Goal: Task Accomplishment & Management: Manage account settings

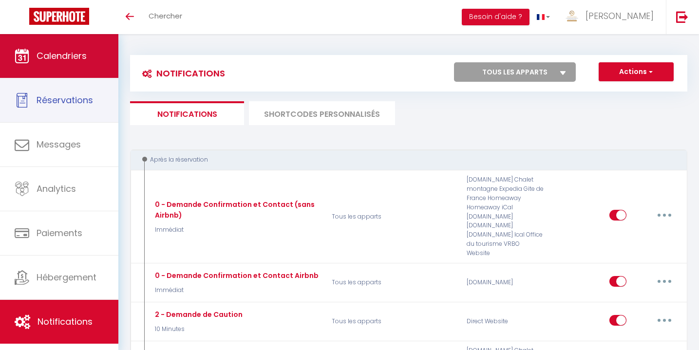
click at [85, 61] on span "Calendriers" at bounding box center [62, 56] width 50 height 12
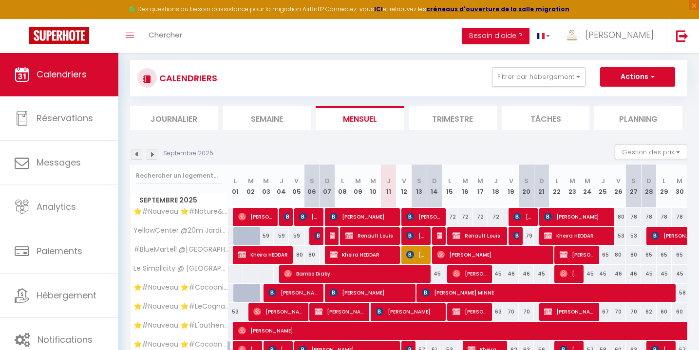
scroll to position [105, 0]
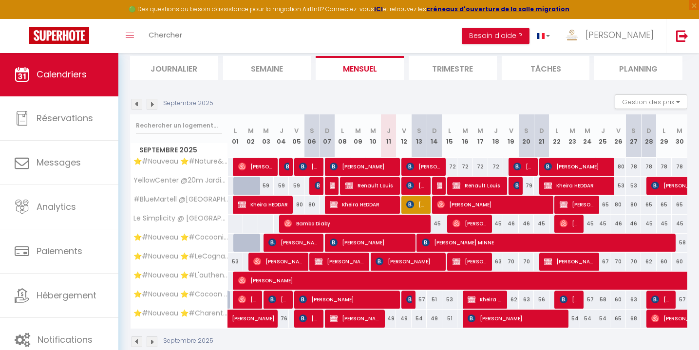
click at [383, 190] on span "Renault Louis" at bounding box center [370, 185] width 50 height 19
select select "KO"
select select "OK"
select select "0"
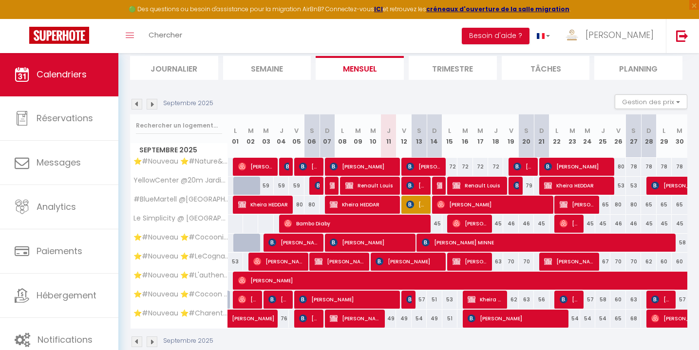
select select "1"
select select
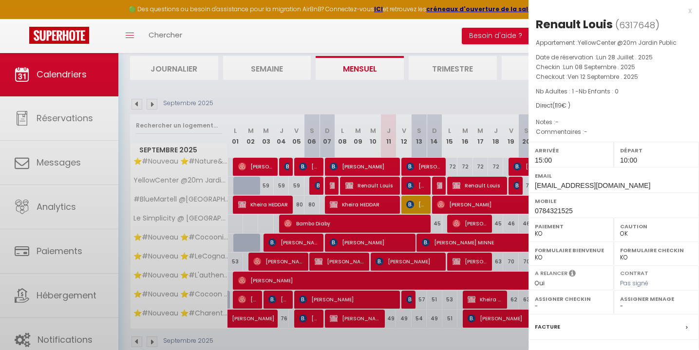
select select "51353"
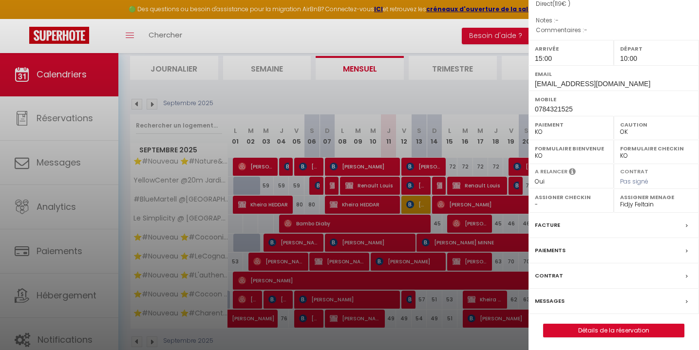
scroll to position [101, 0]
click at [554, 298] on label "Messages" at bounding box center [550, 302] width 30 height 10
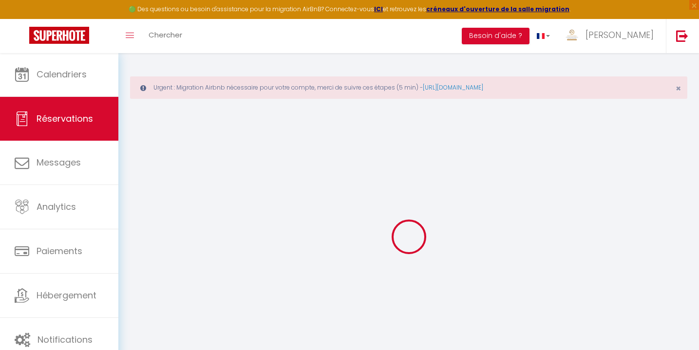
select select
checkbox input "false"
select select
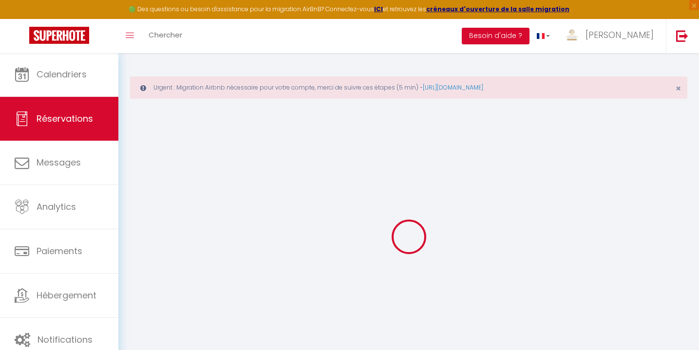
checkbox input "false"
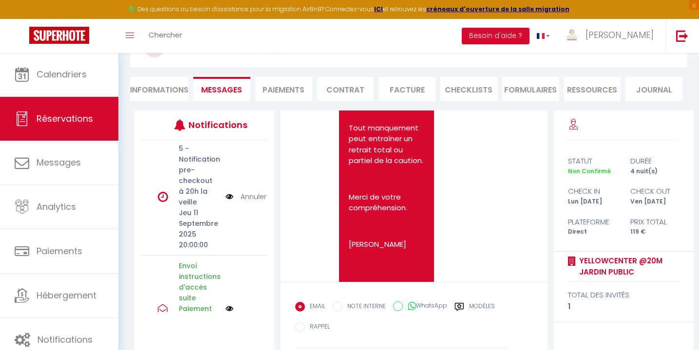
scroll to position [1, 0]
click at [193, 192] on p "5 - Notification pre-checkout à 20h la veille" at bounding box center [199, 176] width 40 height 64
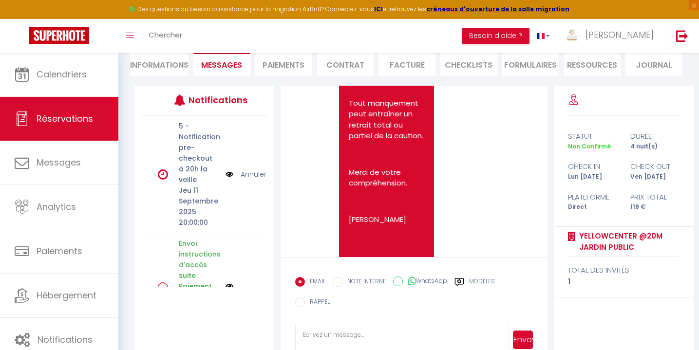
scroll to position [141, 0]
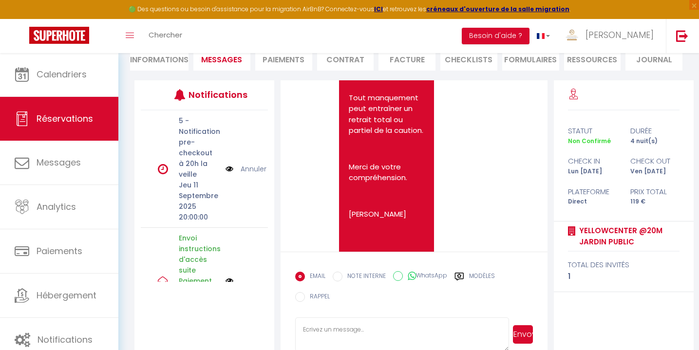
click at [484, 278] on label "Modèles" at bounding box center [482, 278] width 26 height 12
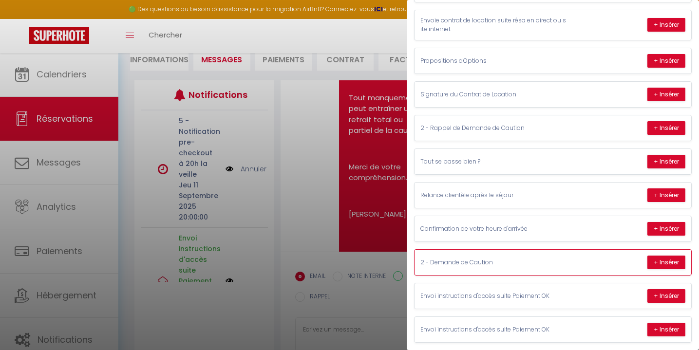
scroll to position [265, 0]
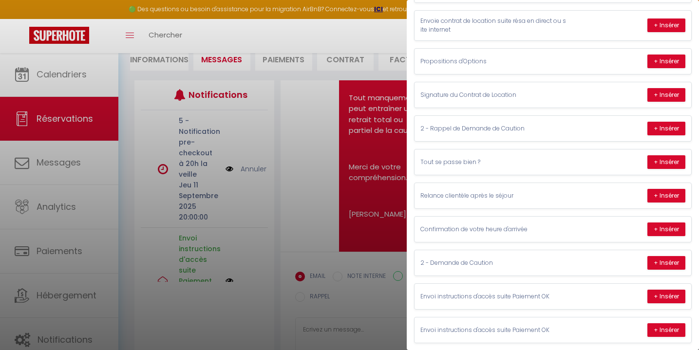
click at [307, 210] on div at bounding box center [349, 175] width 699 height 350
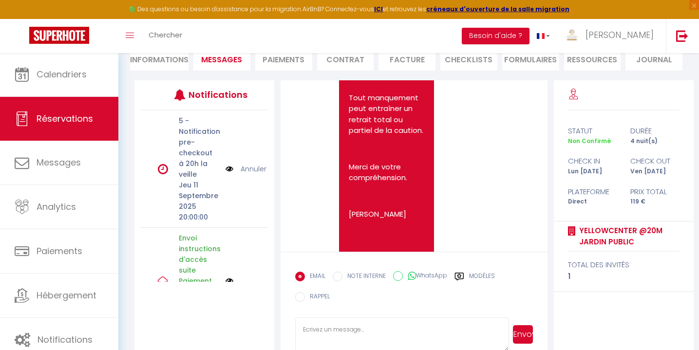
click at [184, 151] on p "5 - Notification pre-checkout à 20h la veille" at bounding box center [199, 147] width 40 height 64
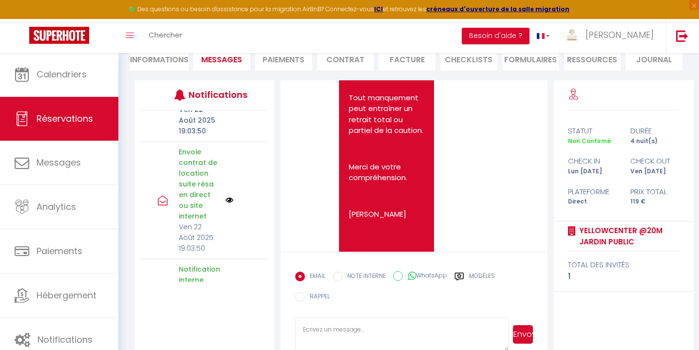
scroll to position [282, 0]
click at [304, 297] on input "RAPPEL" at bounding box center [300, 297] width 10 height 10
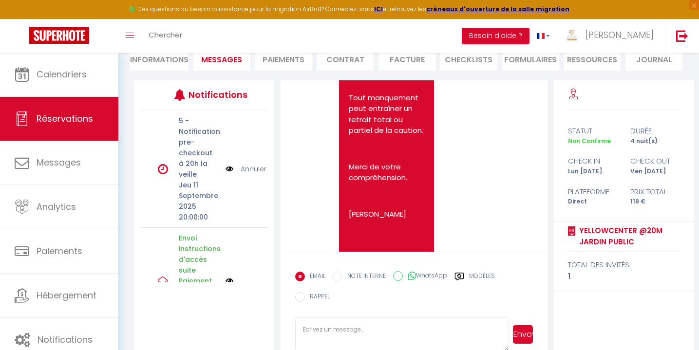
scroll to position [0, 0]
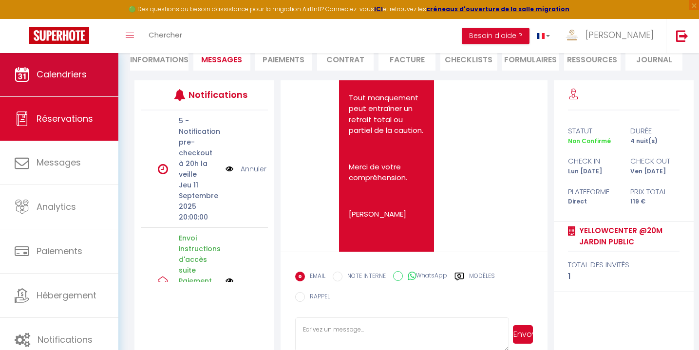
click at [87, 84] on link "Calendriers" at bounding box center [59, 75] width 118 height 44
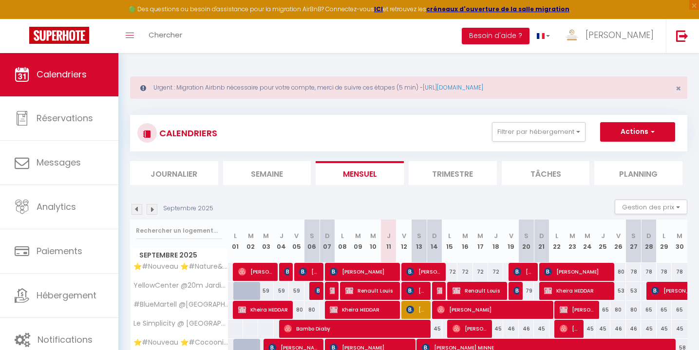
scroll to position [60, 0]
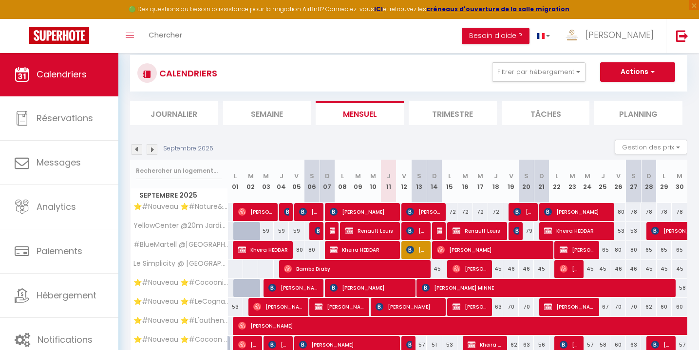
click at [316, 232] on img at bounding box center [319, 231] width 8 height 8
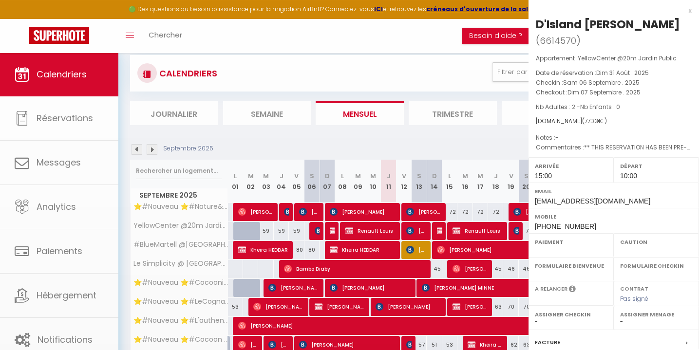
select select "OK"
select select "1"
select select "0"
select select "1"
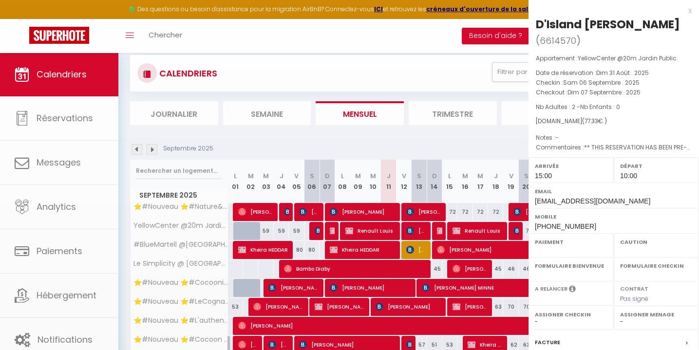
select select
select select "51297"
select select "51353"
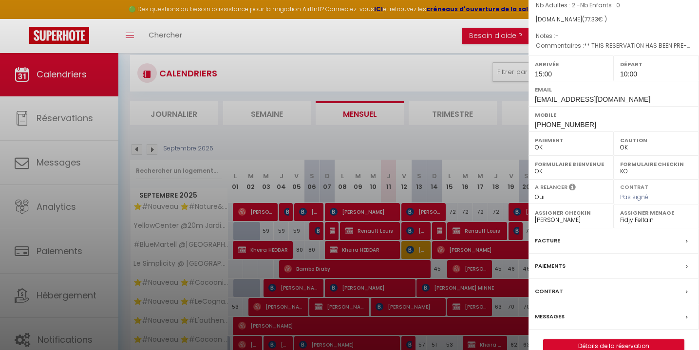
scroll to position [101, 0]
click at [551, 313] on label "Messages" at bounding box center [550, 318] width 30 height 10
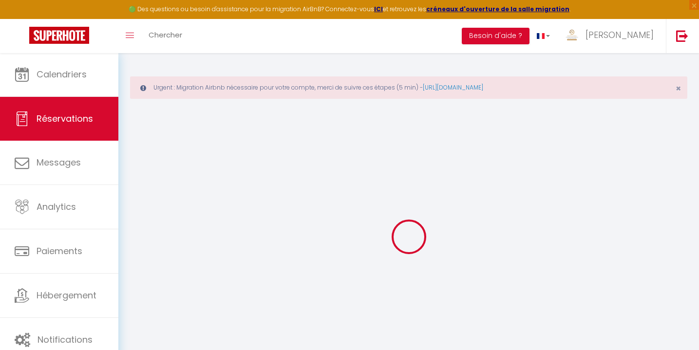
select select
checkbox input "false"
type textarea "** THIS RESERVATION HAS BEEN PRE-PAID ** BOOKING NOTE : Payment charge is EUR 1…"
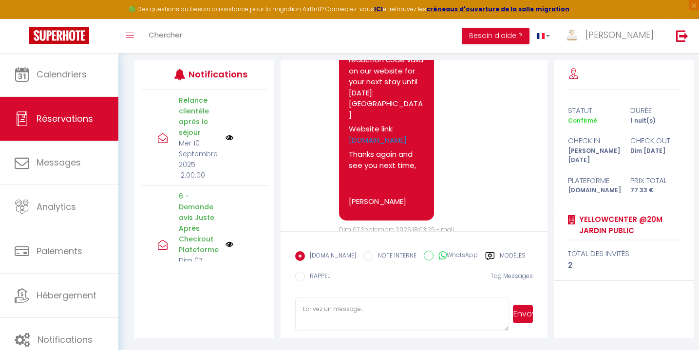
scroll to position [161, 0]
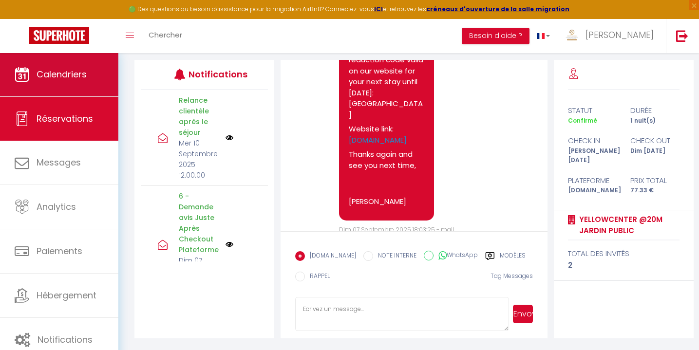
click at [58, 76] on span "Calendriers" at bounding box center [62, 74] width 50 height 12
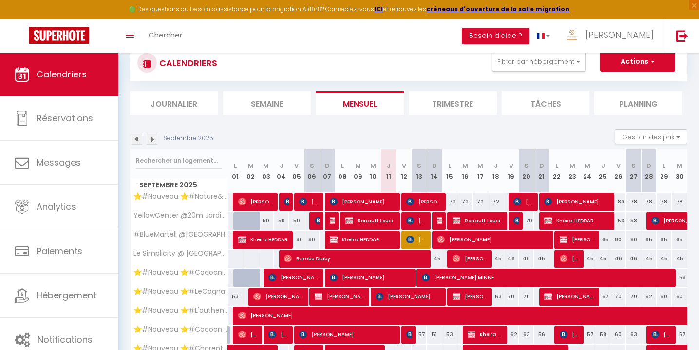
scroll to position [123, 0]
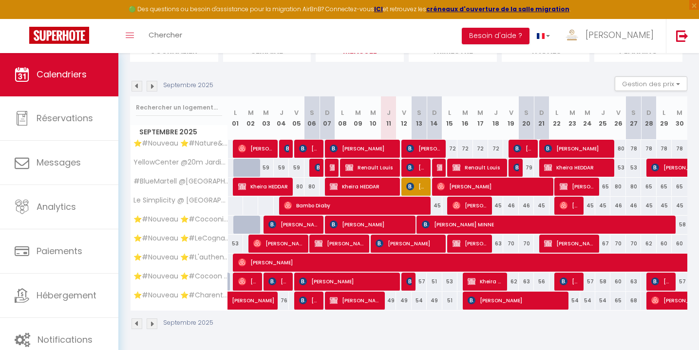
click at [377, 168] on span "Renault Louis" at bounding box center [370, 167] width 50 height 19
select select "KO"
select select "OK"
select select "0"
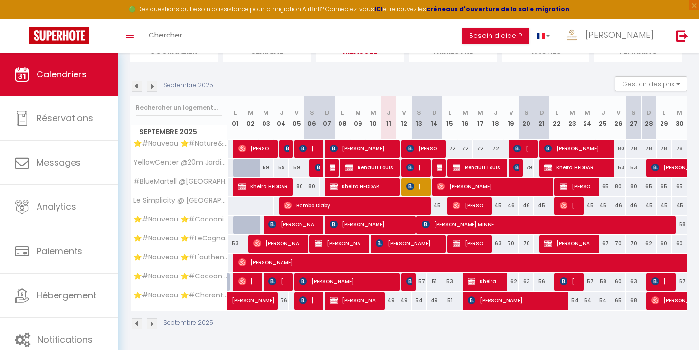
select select "1"
select select
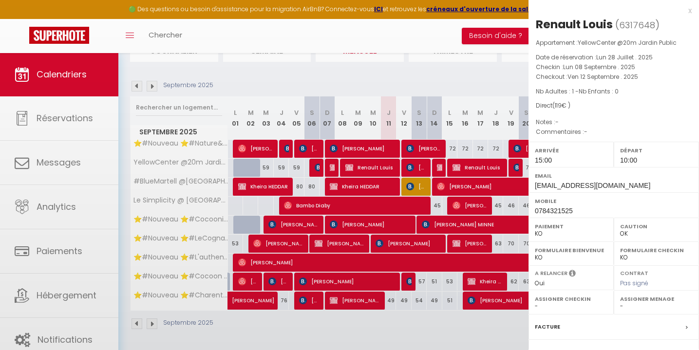
select select "51353"
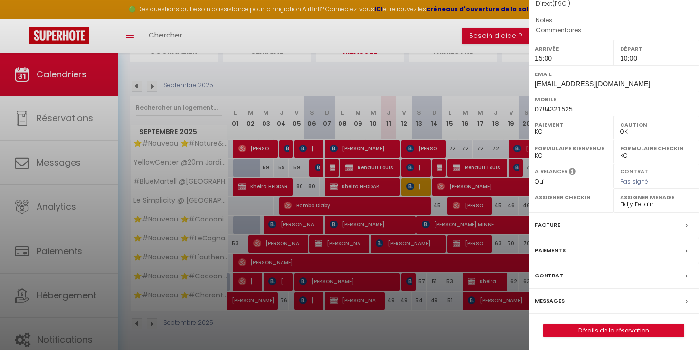
scroll to position [101, 0]
click at [558, 297] on label "Messages" at bounding box center [550, 302] width 30 height 10
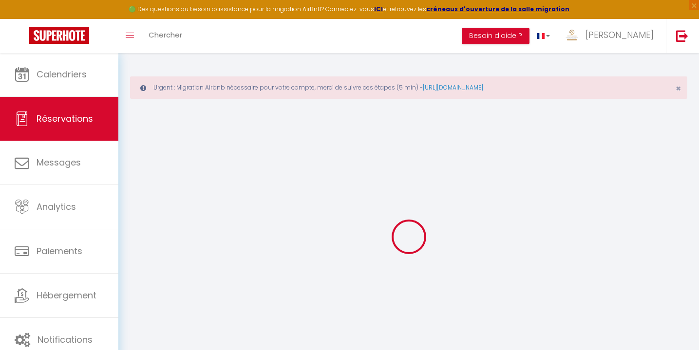
select select
checkbox input "false"
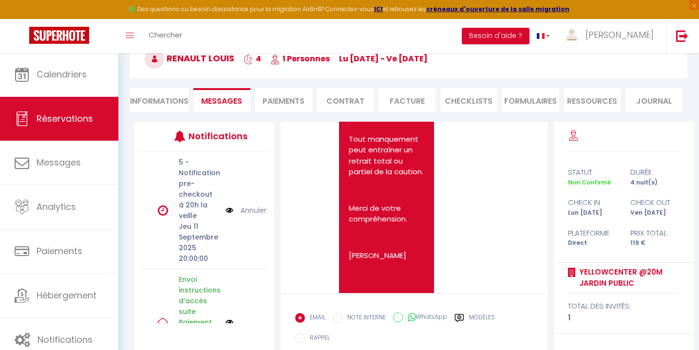
scroll to position [160, 0]
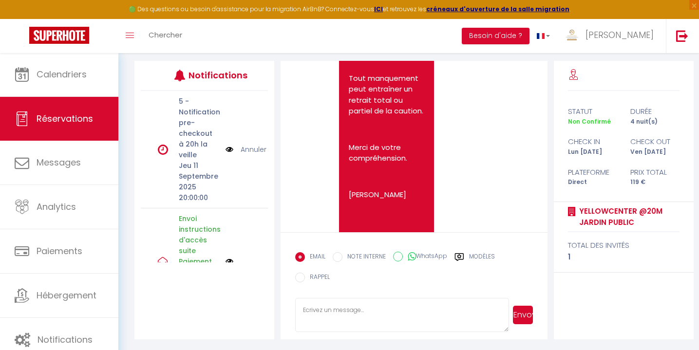
click at [191, 115] on p "5 - Notification pre-checkout à 20h la veille" at bounding box center [199, 128] width 40 height 64
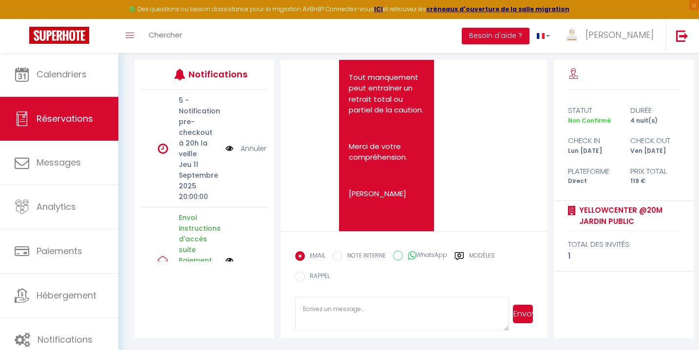
scroll to position [161, 0]
click at [468, 253] on div "Modèles" at bounding box center [475, 259] width 40 height 16
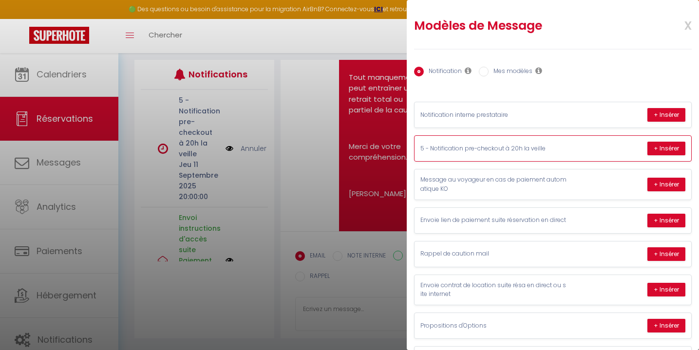
click at [565, 146] on p "5 - Notification pre-checkout à 20h la veille" at bounding box center [493, 148] width 146 height 9
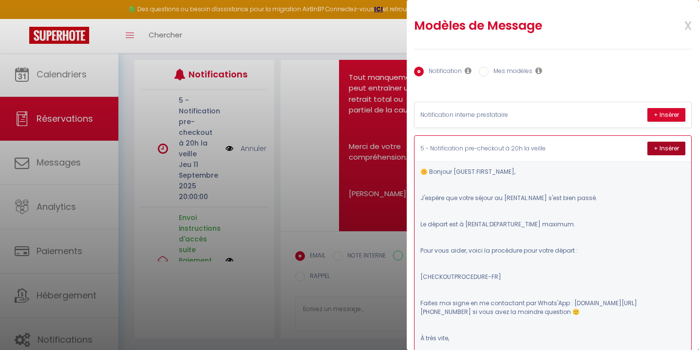
click at [670, 147] on button "+ Insérer" at bounding box center [666, 149] width 38 height 14
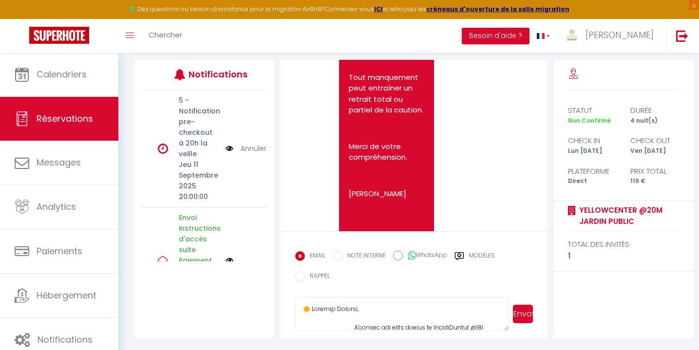
scroll to position [0, 0]
click at [357, 311] on textarea at bounding box center [402, 314] width 214 height 34
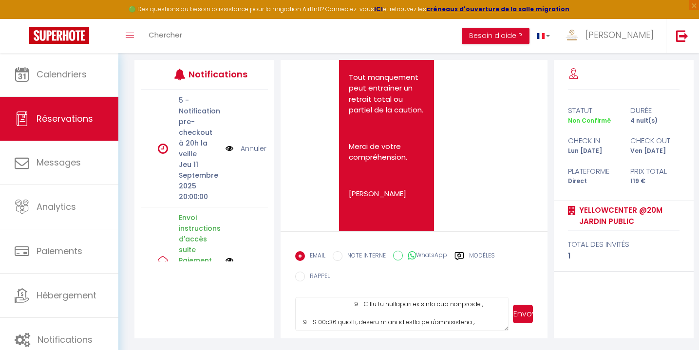
scroll to position [109, 0]
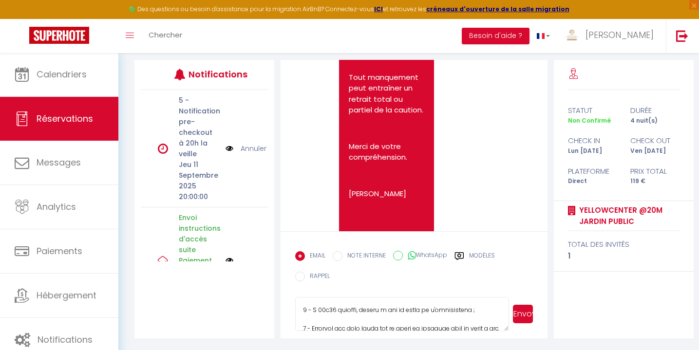
type textarea "🌼 Bonjour, J'espère que votre séjour au YellowCenter @20m Jardin Public s'est b…"
click at [524, 315] on button "Envoyer" at bounding box center [523, 314] width 20 height 19
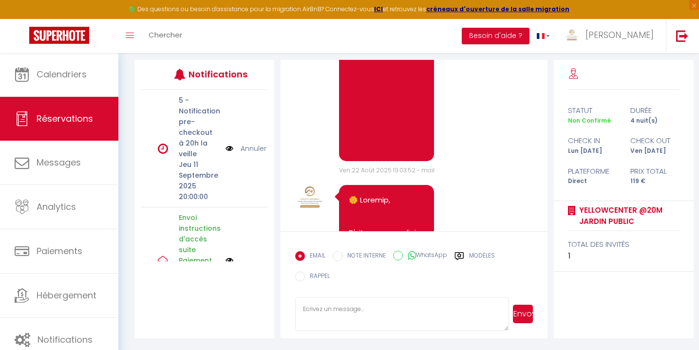
scroll to position [2954, 0]
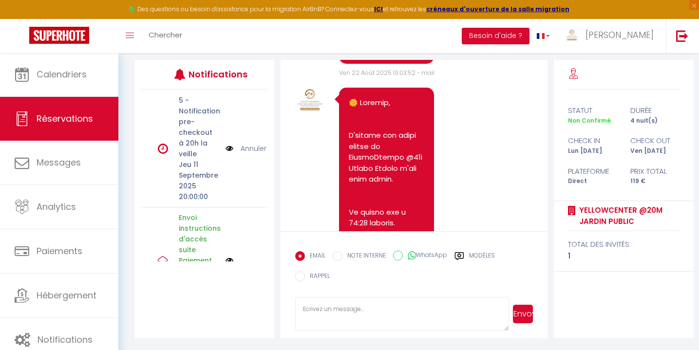
click at [249, 148] on link "Annuler" at bounding box center [254, 148] width 26 height 11
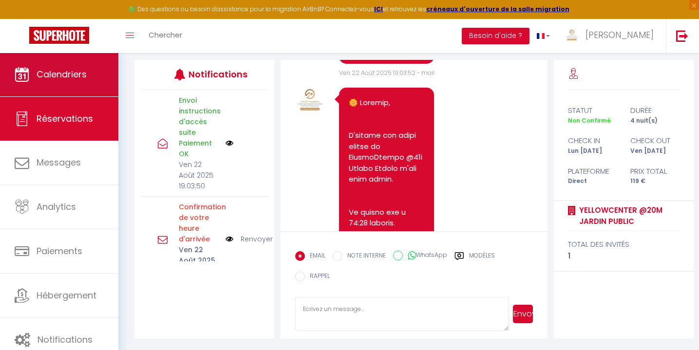
click at [94, 83] on link "Calendriers" at bounding box center [59, 75] width 118 height 44
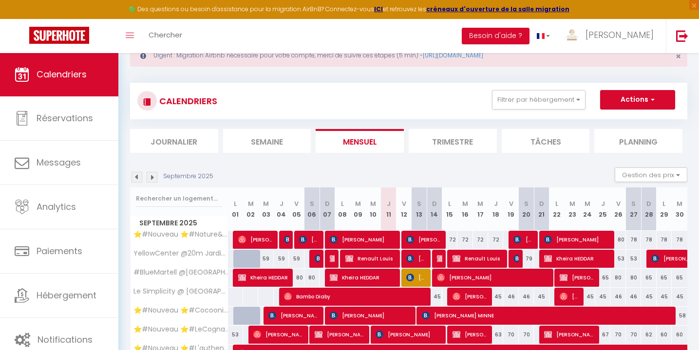
scroll to position [71, 0]
